Goal: Information Seeking & Learning: Compare options

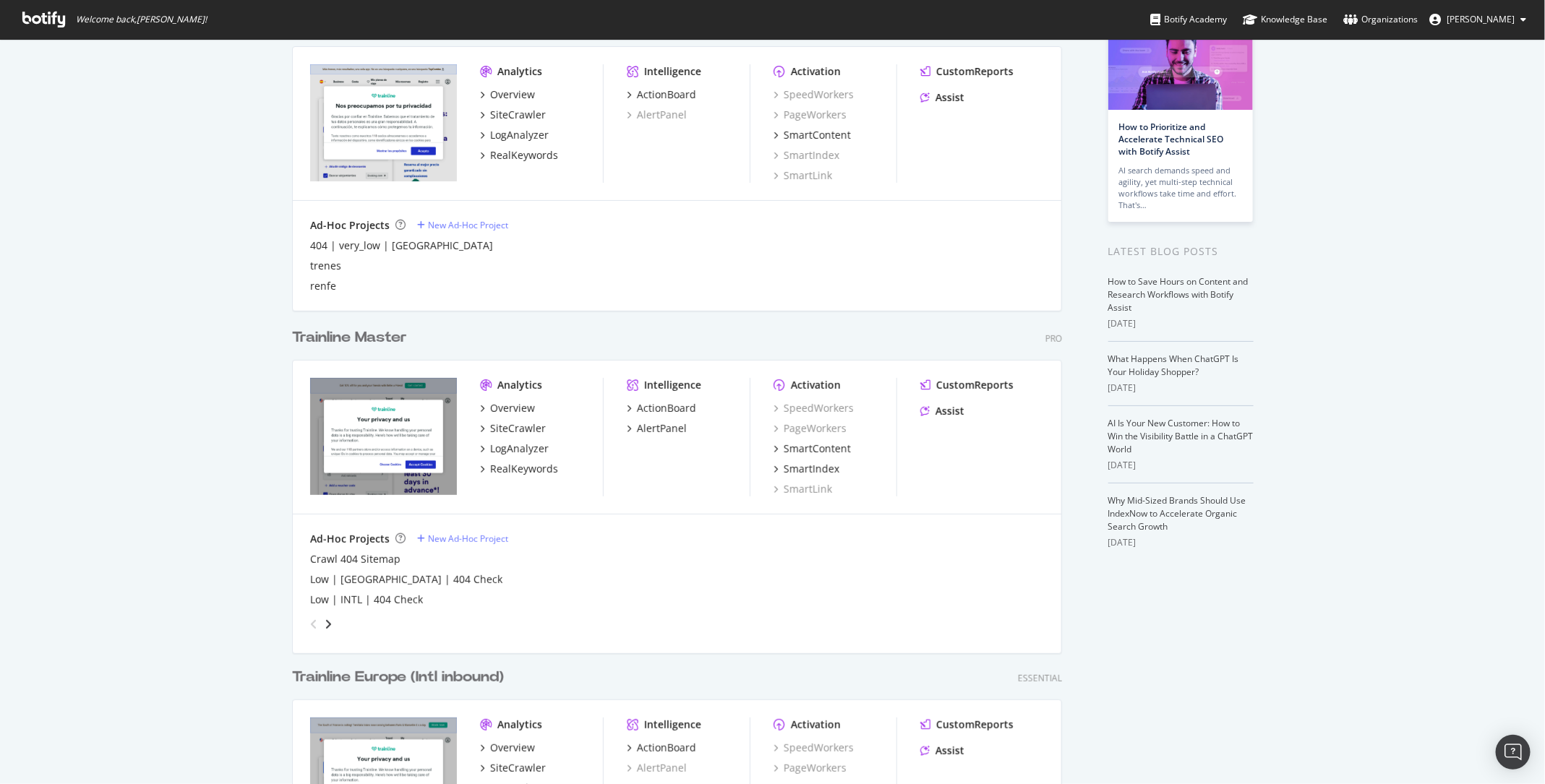
scroll to position [99, 0]
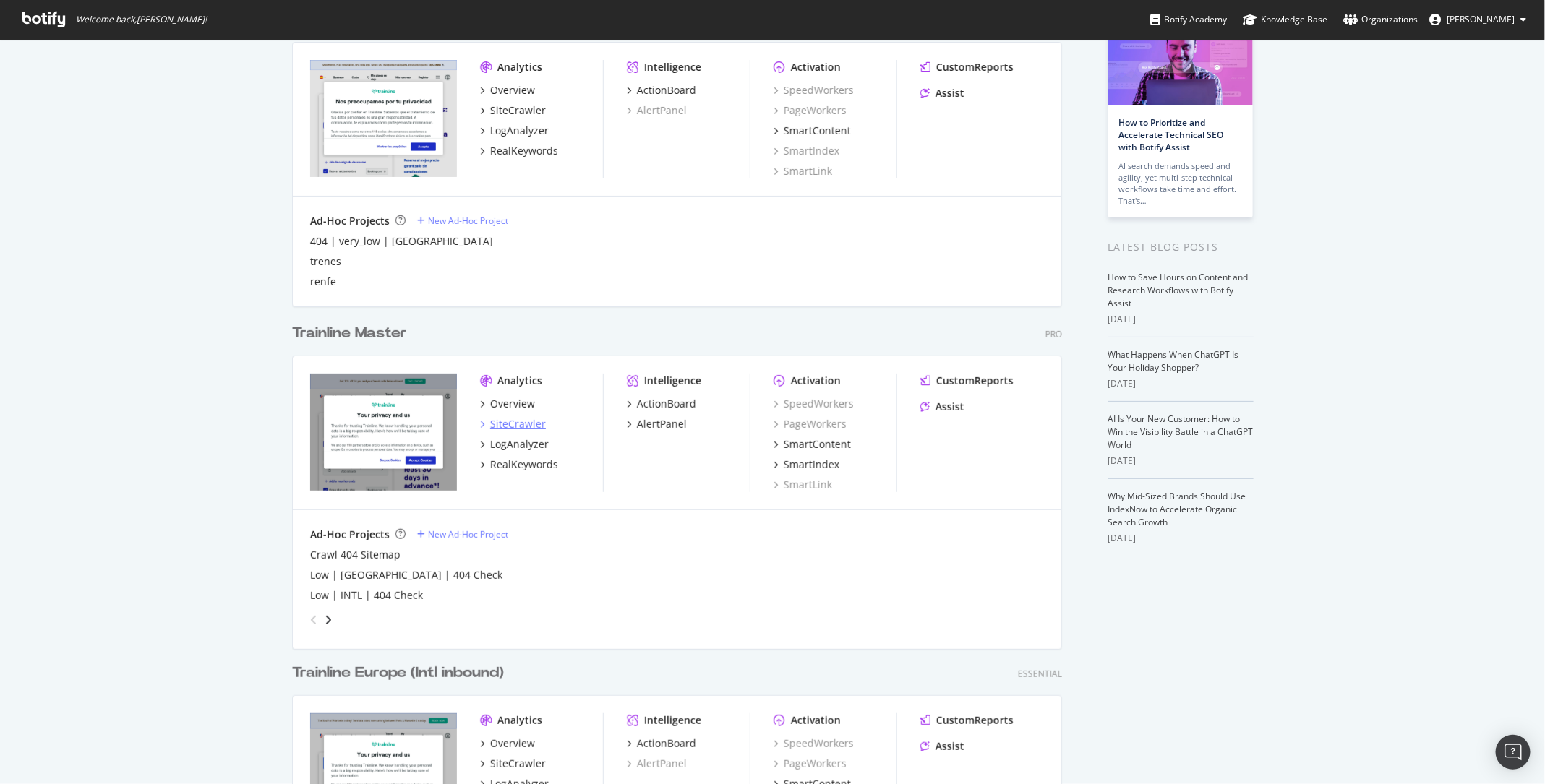
click at [525, 417] on div "SiteCrawler" at bounding box center [518, 423] width 56 height 14
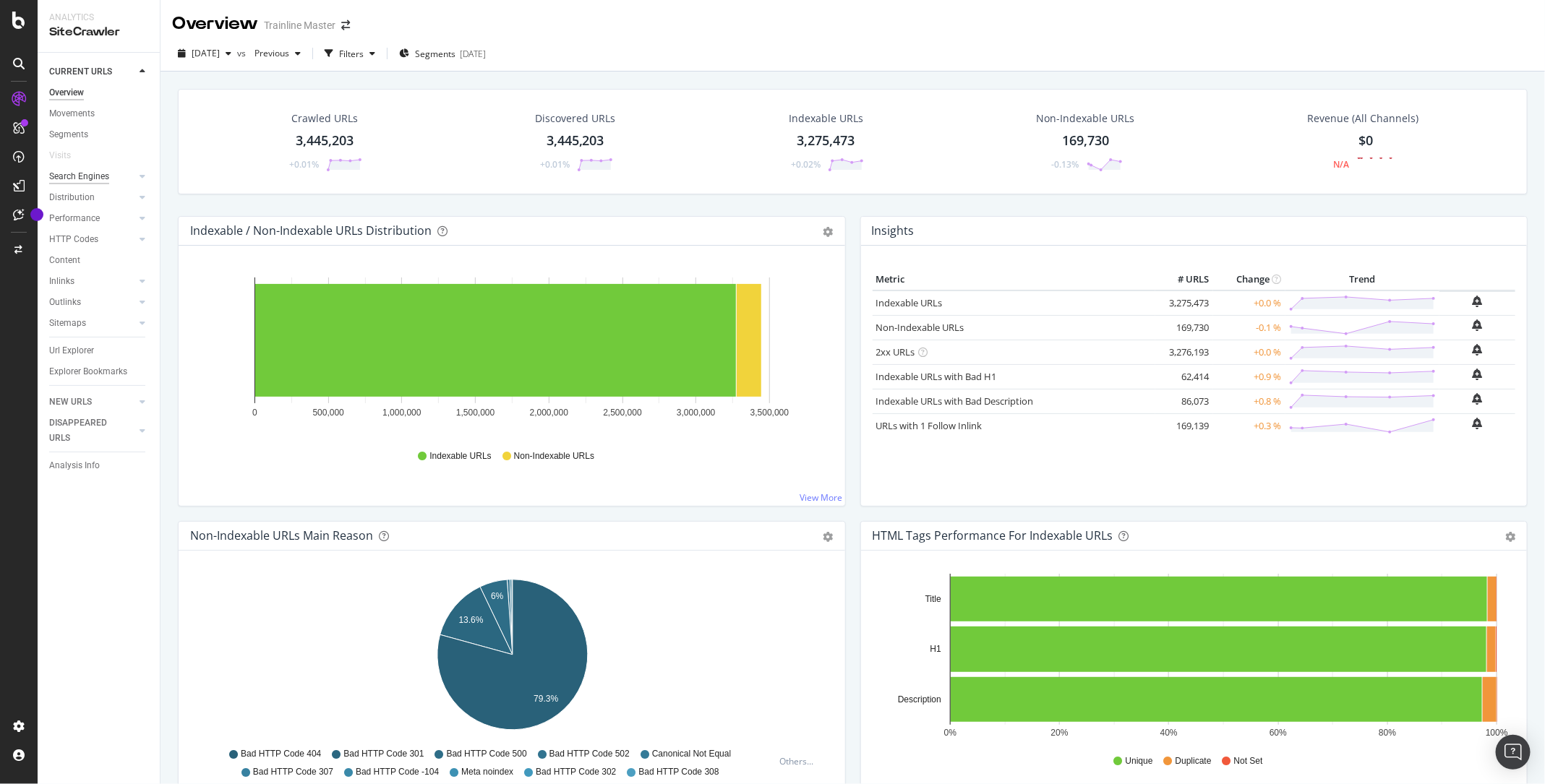
click at [98, 180] on div "Search Engines" at bounding box center [79, 176] width 60 height 15
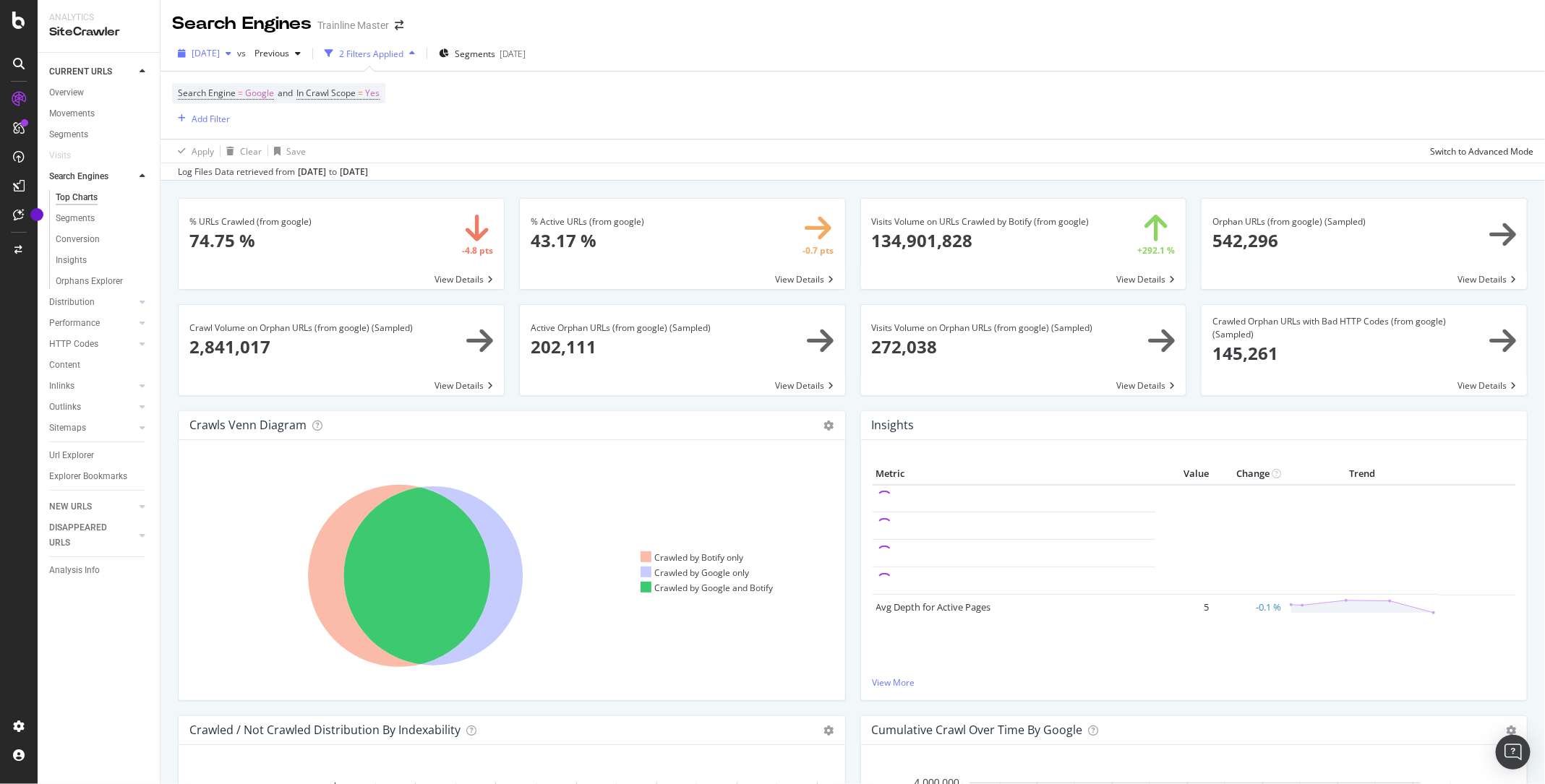
click at [220, 51] on span "[DATE]" at bounding box center [205, 53] width 28 height 13
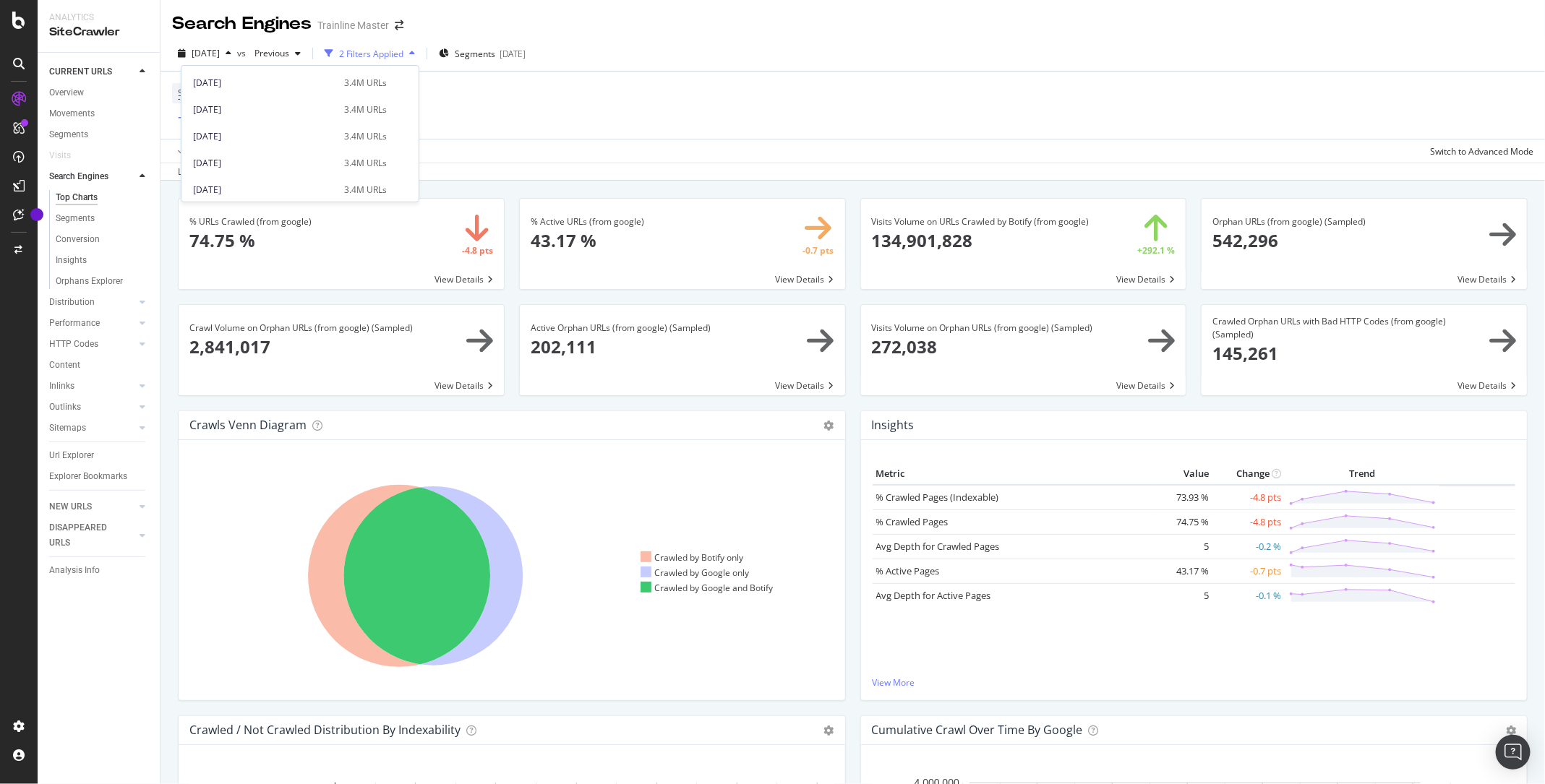
scroll to position [211, 0]
click at [251, 135] on div "[DATE]" at bounding box center [263, 135] width 142 height 13
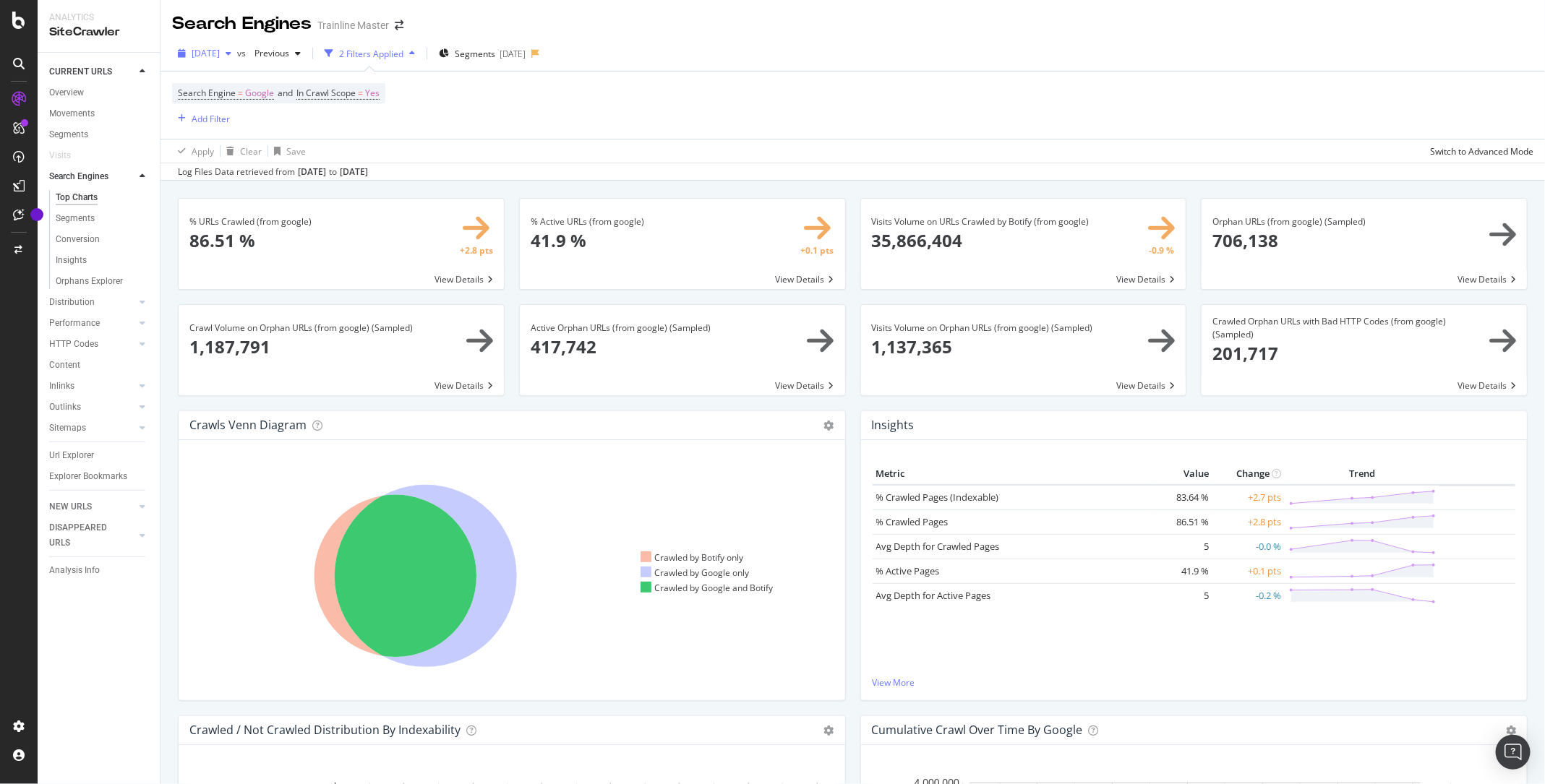
click at [220, 53] on span "[DATE]" at bounding box center [205, 53] width 28 height 13
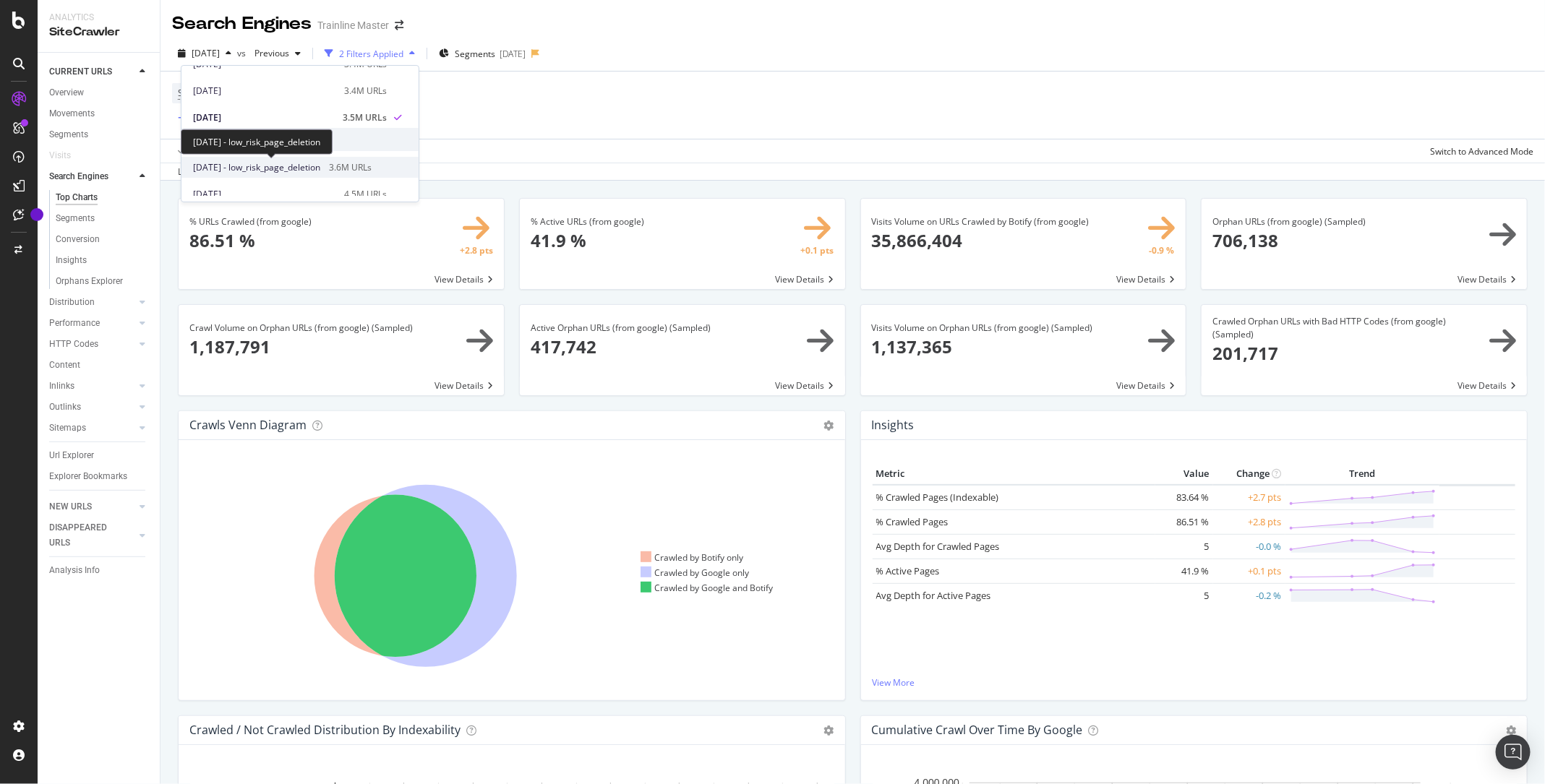
scroll to position [254, 0]
click at [274, 164] on div "[DATE]" at bounding box center [263, 168] width 142 height 13
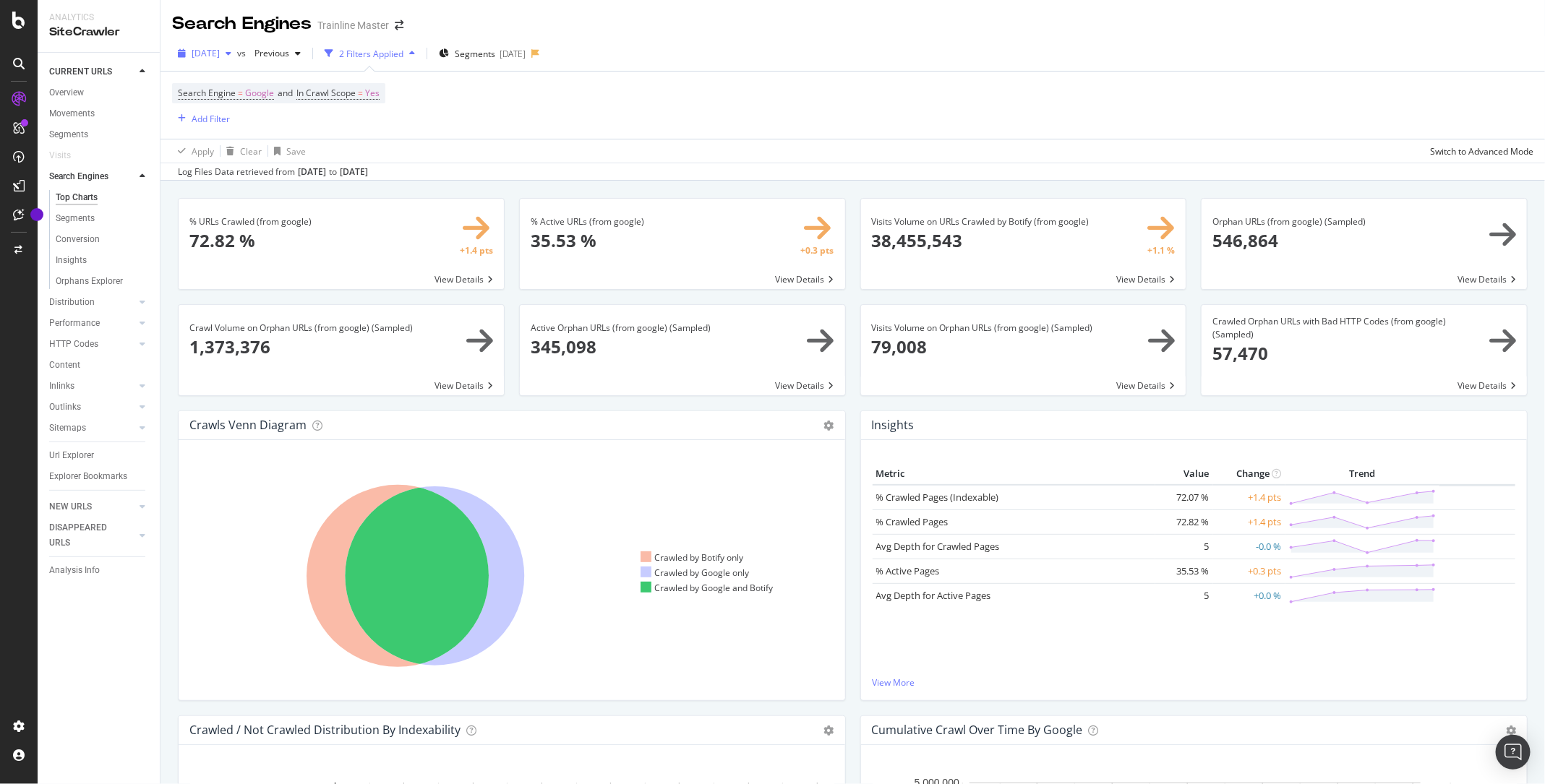
click at [220, 59] on span "[DATE]" at bounding box center [205, 53] width 28 height 13
click at [220, 54] on span "[DATE]" at bounding box center [205, 53] width 28 height 13
